Goal: Navigation & Orientation: Find specific page/section

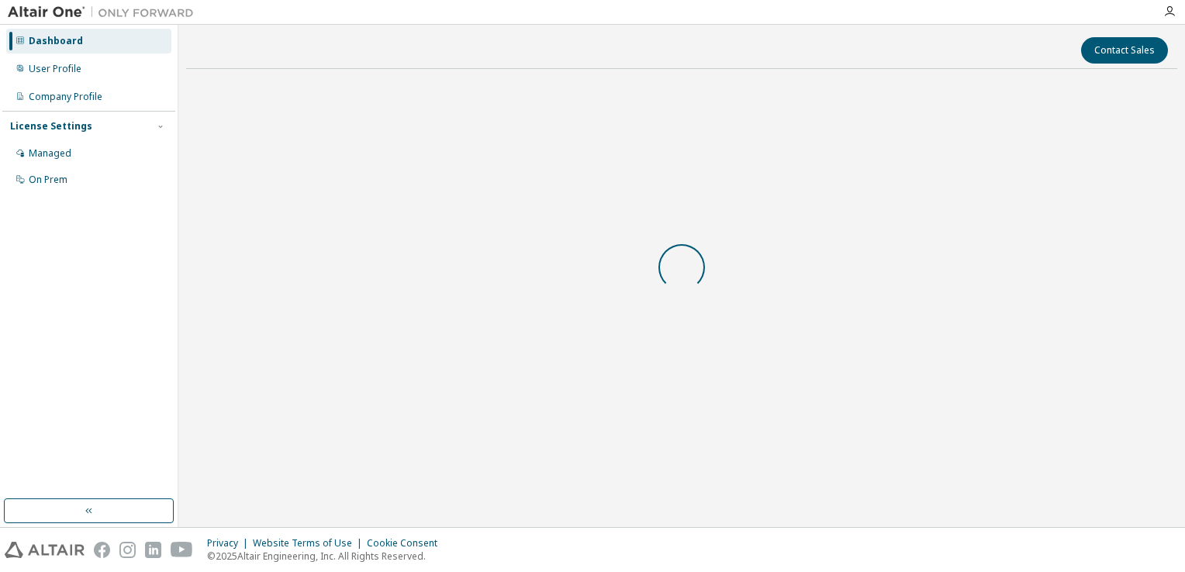
click at [456, 344] on div at bounding box center [681, 267] width 991 height 372
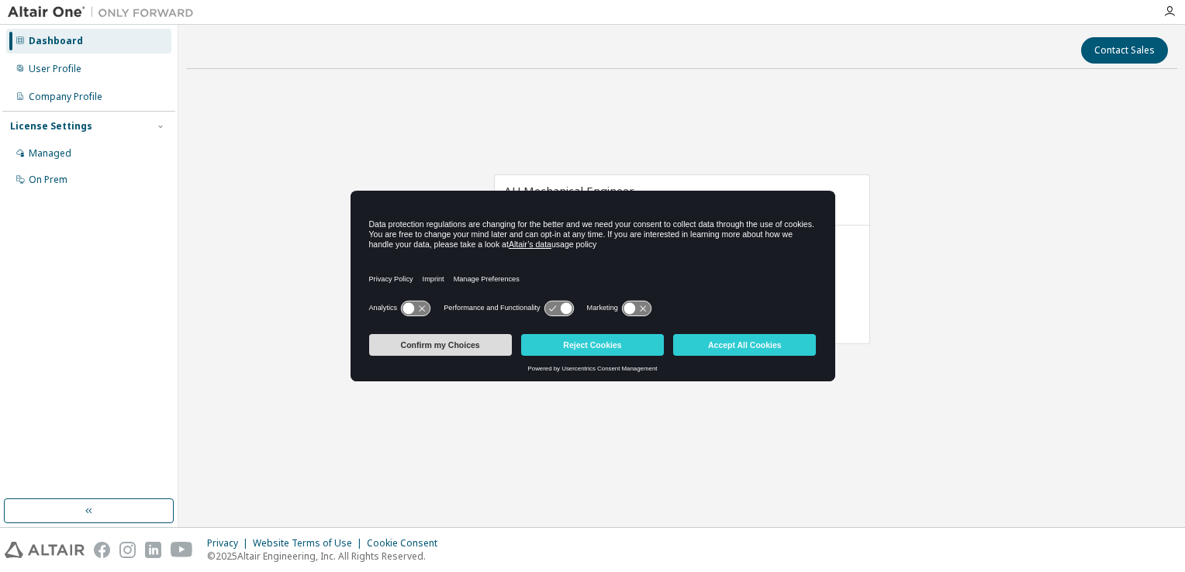
click at [454, 346] on button "Confirm my Choices" at bounding box center [440, 345] width 143 height 22
